Goal: Find specific page/section: Find specific page/section

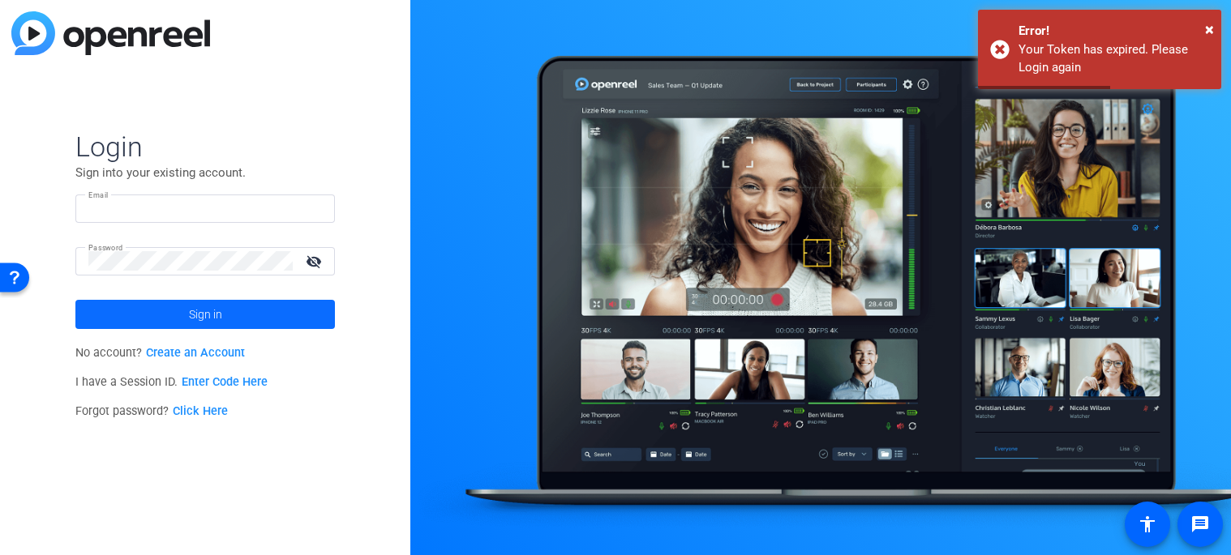
type input "[PERSON_NAME][EMAIL_ADDRESS][DOMAIN_NAME]"
click at [217, 310] on span "Sign in" at bounding box center [205, 314] width 33 height 41
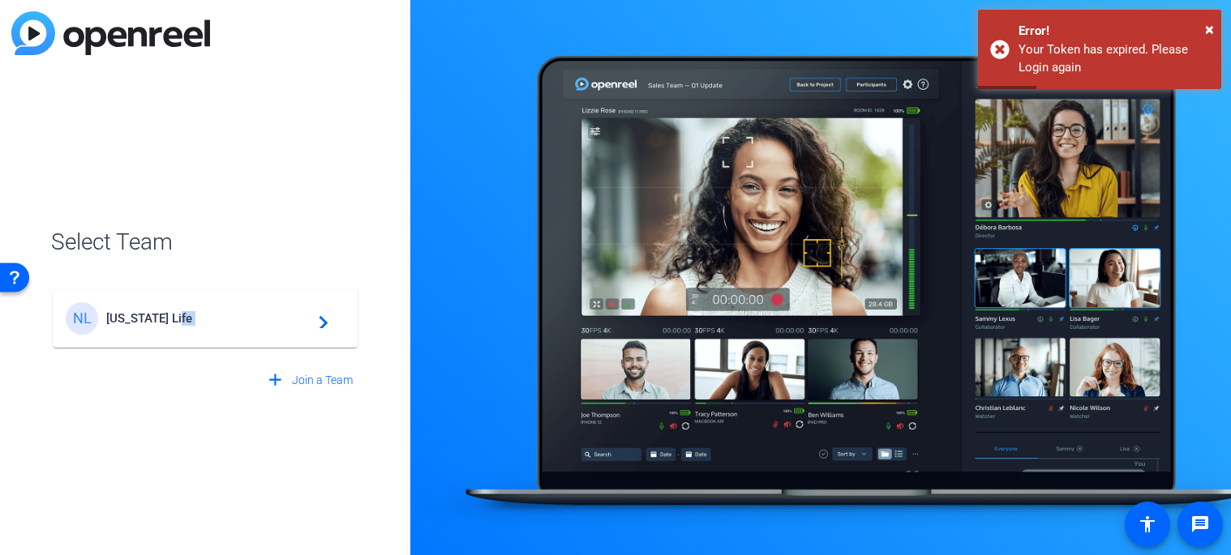
click at [311, 314] on div "NL [US_STATE] Life navigate_next" at bounding box center [205, 318] width 279 height 32
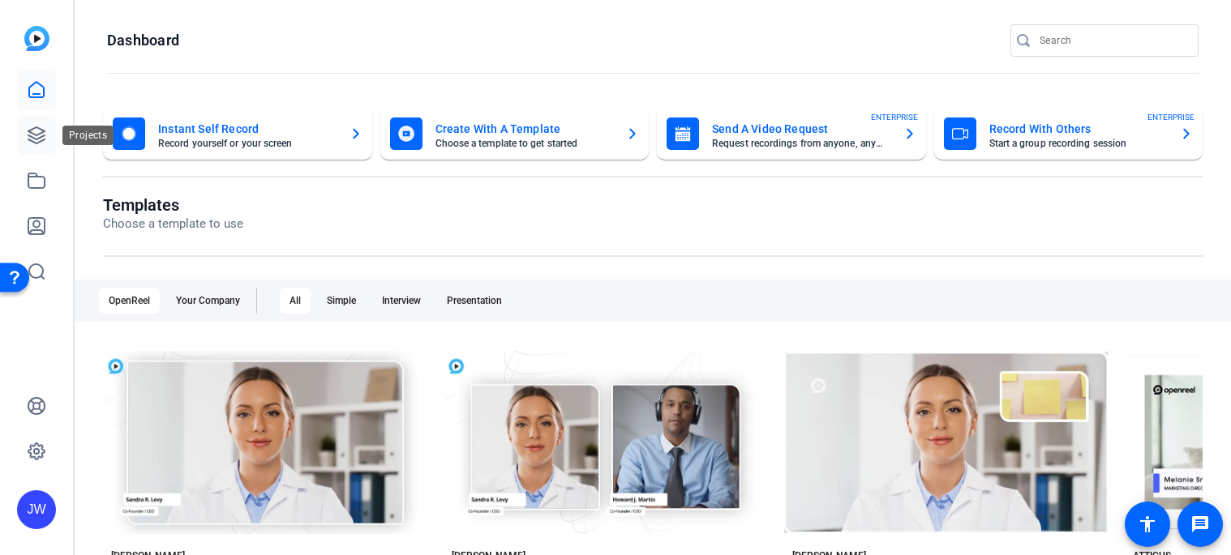
click at [36, 131] on icon at bounding box center [36, 135] width 19 height 19
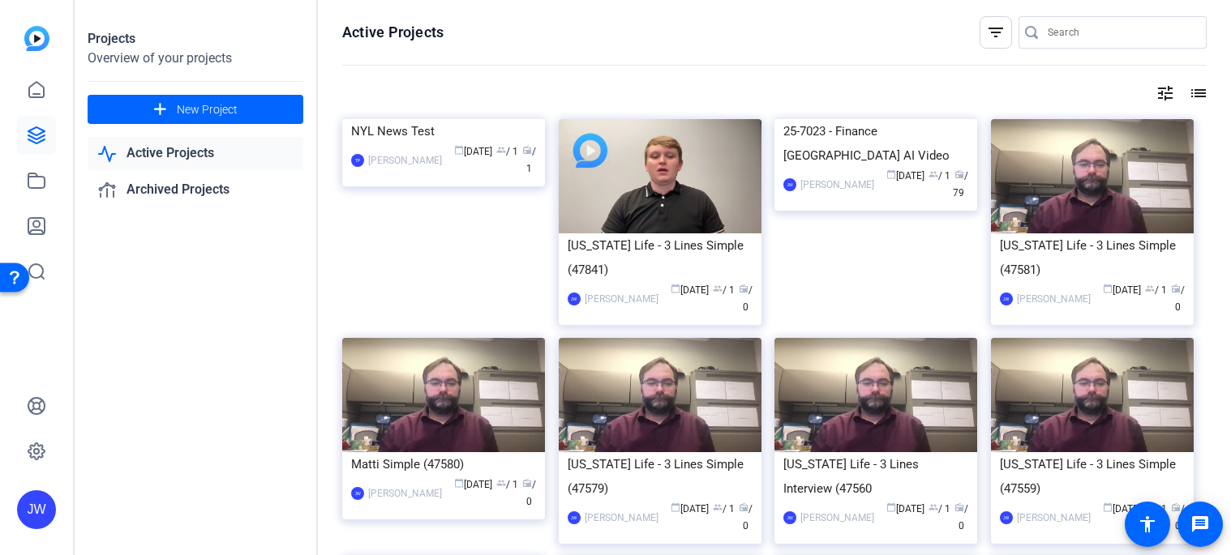
click at [166, 154] on link "Active Projects" at bounding box center [196, 153] width 216 height 33
click at [161, 155] on link "Active Projects" at bounding box center [196, 153] width 216 height 33
click at [26, 135] on link at bounding box center [36, 135] width 39 height 39
click at [37, 84] on icon at bounding box center [36, 89] width 19 height 19
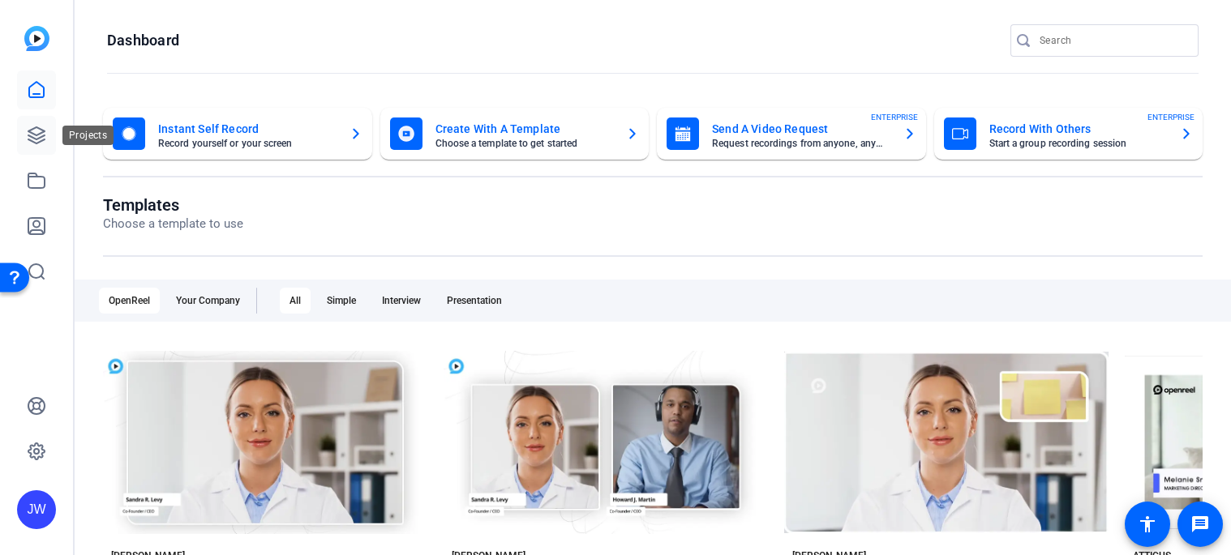
click at [44, 148] on link at bounding box center [36, 135] width 39 height 39
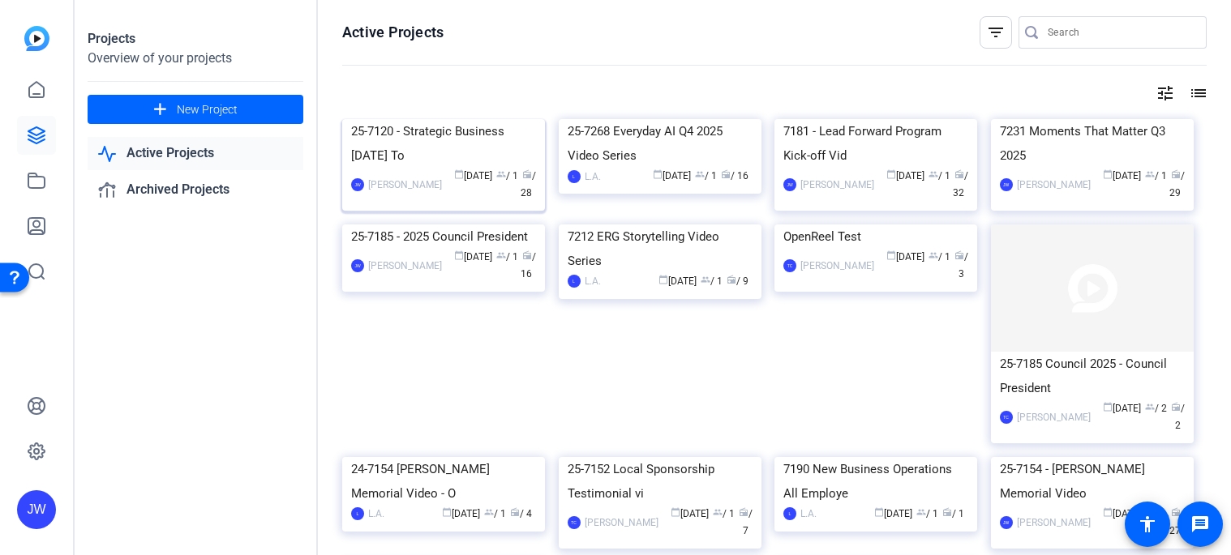
click at [425, 168] on div "25-7120 - Strategic Business [DATE] To" at bounding box center [443, 143] width 185 height 49
